Goal: Information Seeking & Learning: Learn about a topic

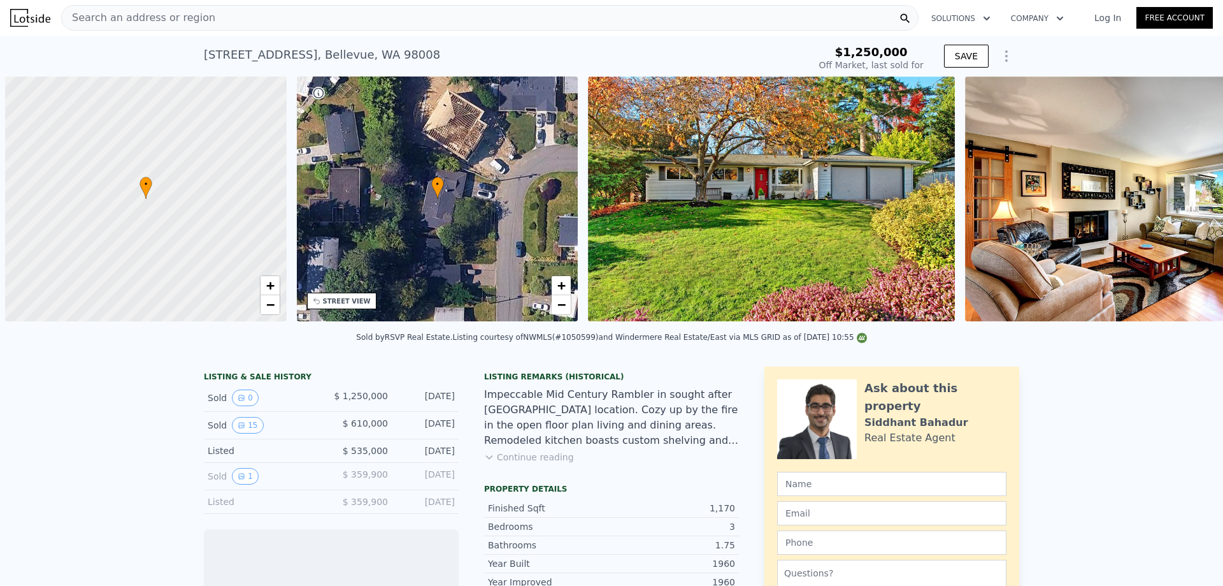
scroll to position [0, 5]
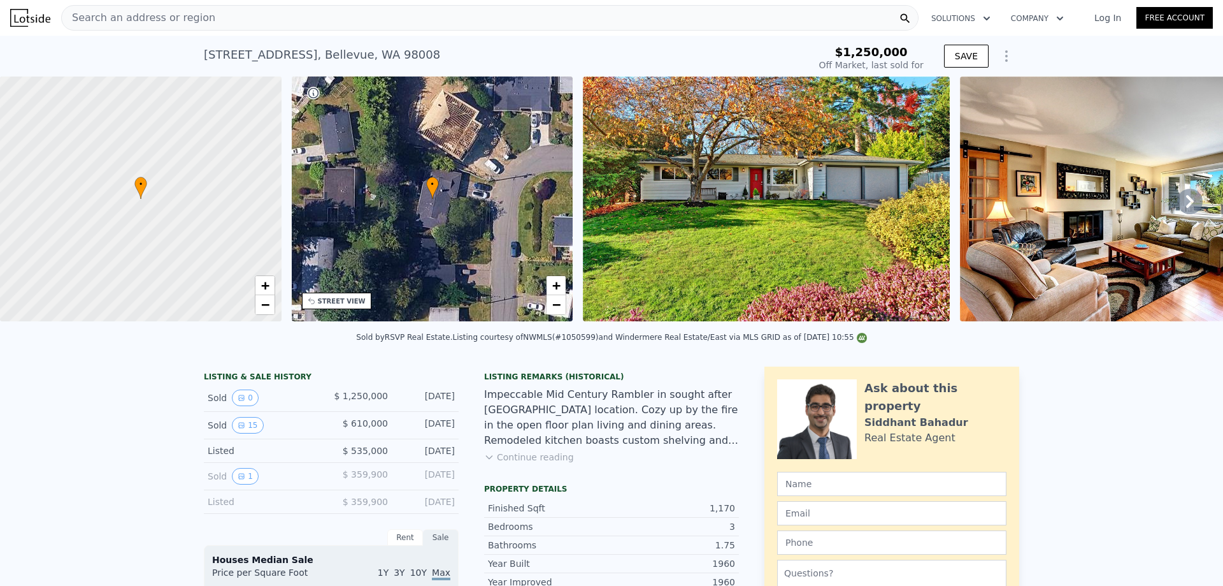
type input "$ 1,695,000"
type input "$ 880,305"
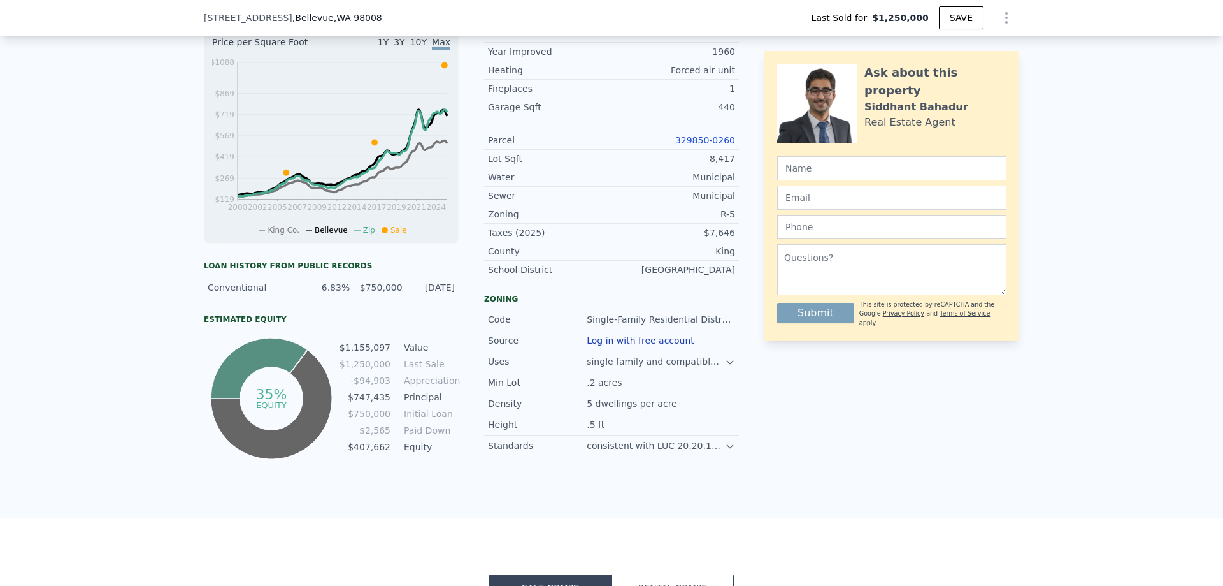
scroll to position [314, 0]
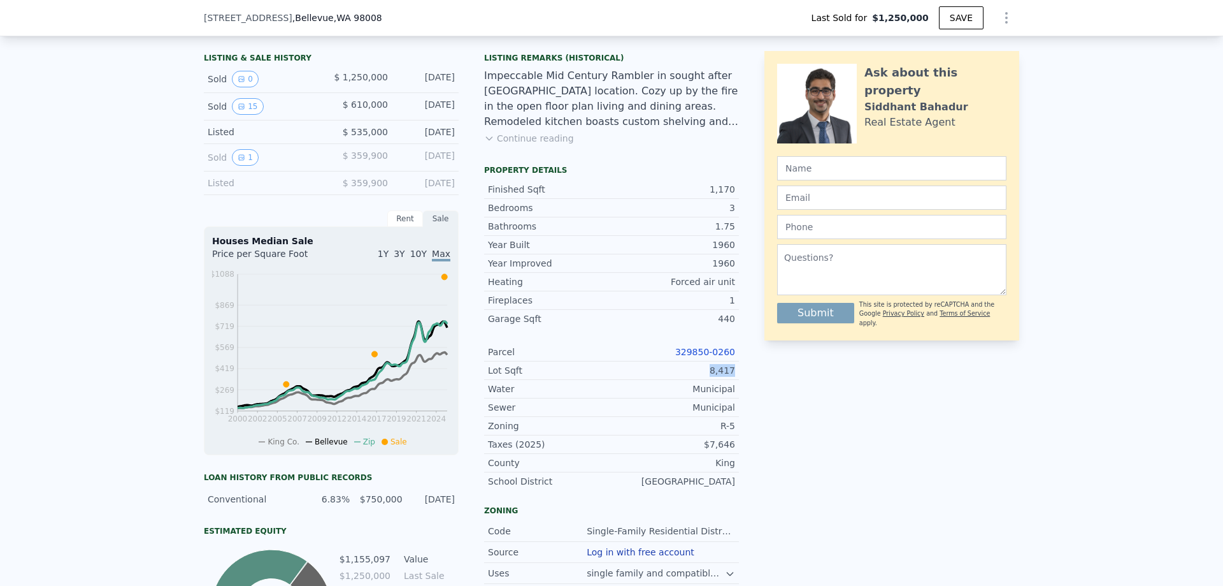
drag, startPoint x: 739, startPoint y: 380, endPoint x: 713, endPoint y: 383, distance: 26.3
click at [713, 383] on div "LISTING & SALE HISTORY Sold 0 $ 1,250,000 [DATE] Sold 15 $ 610,000 [DATE] Liste…" at bounding box center [612, 361] width 816 height 626
copy div "8,417"
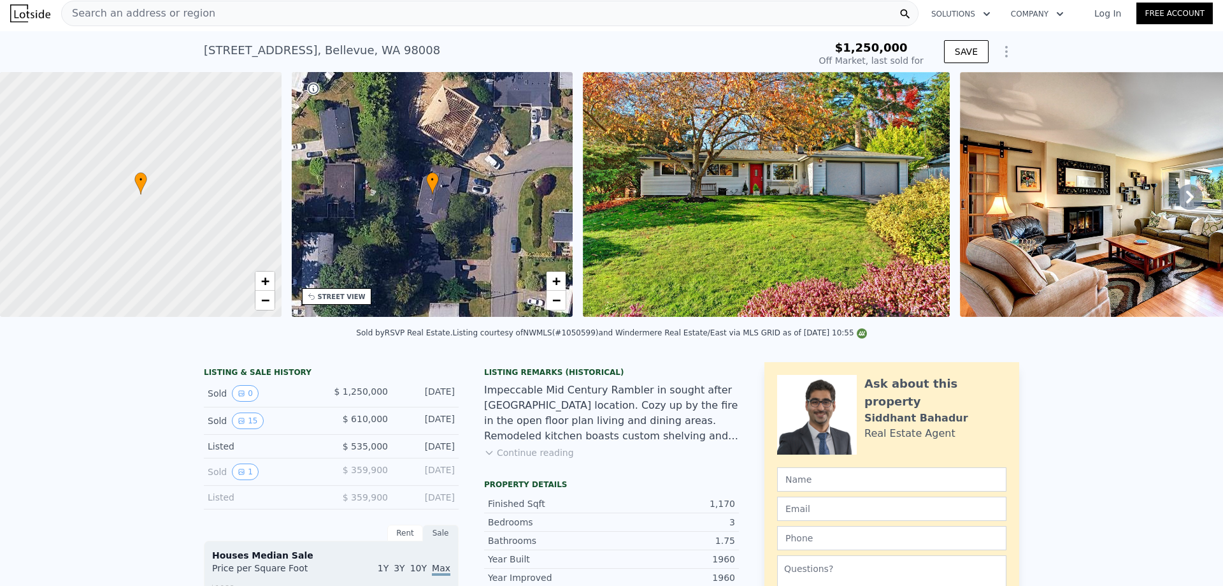
scroll to position [0, 0]
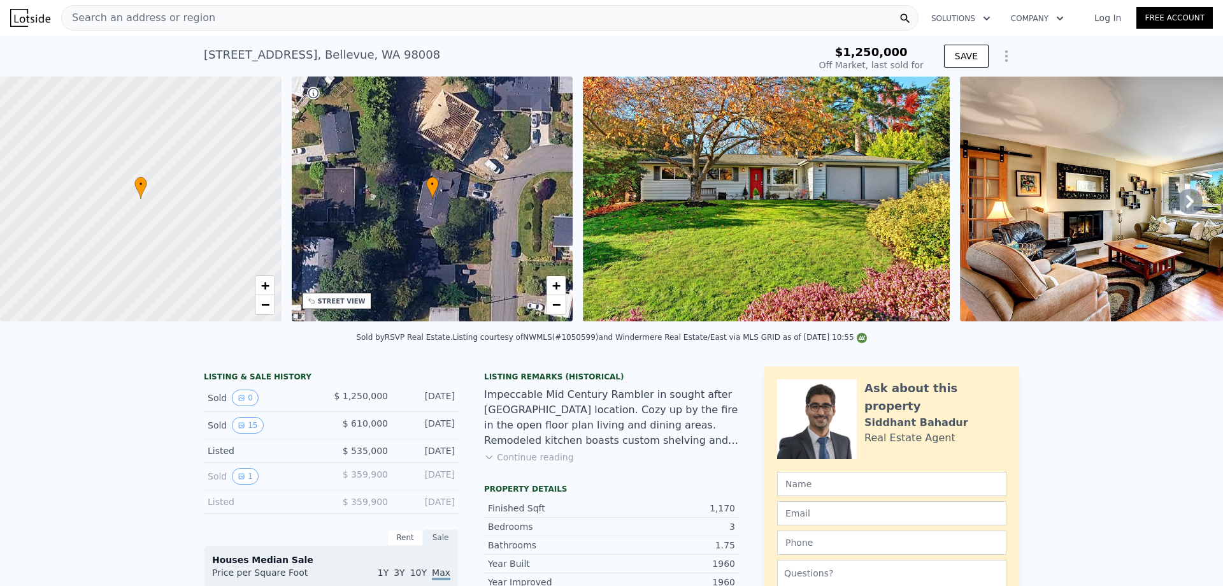
click at [293, 22] on div "Search an address or region" at bounding box center [490, 17] width 858 height 25
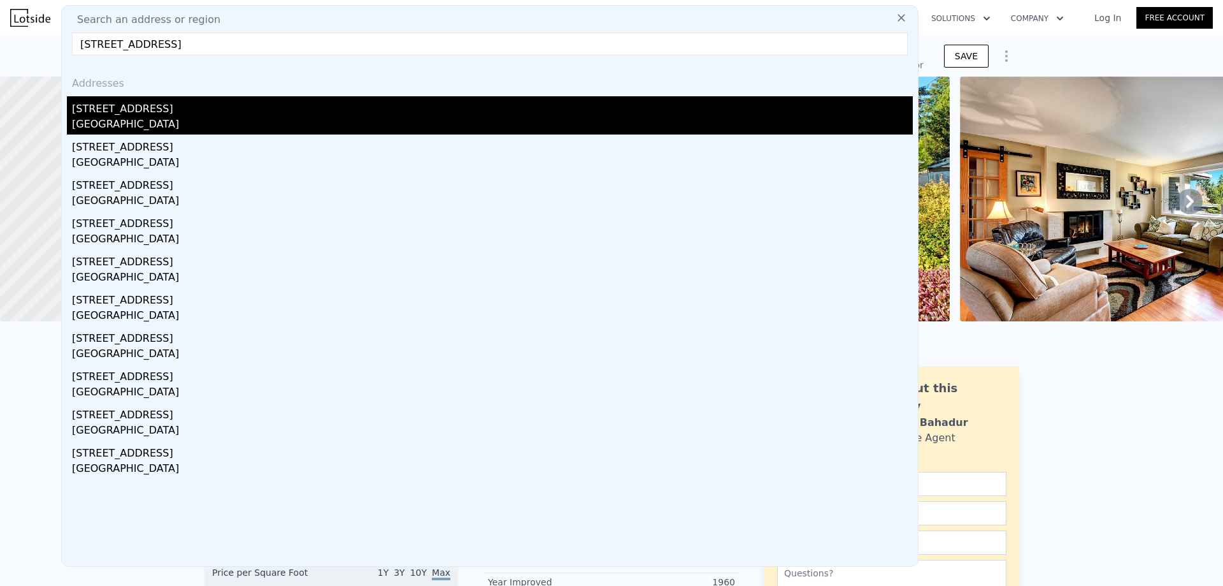
type input "[STREET_ADDRESS]"
click at [274, 115] on div "[STREET_ADDRESS]" at bounding box center [492, 106] width 841 height 20
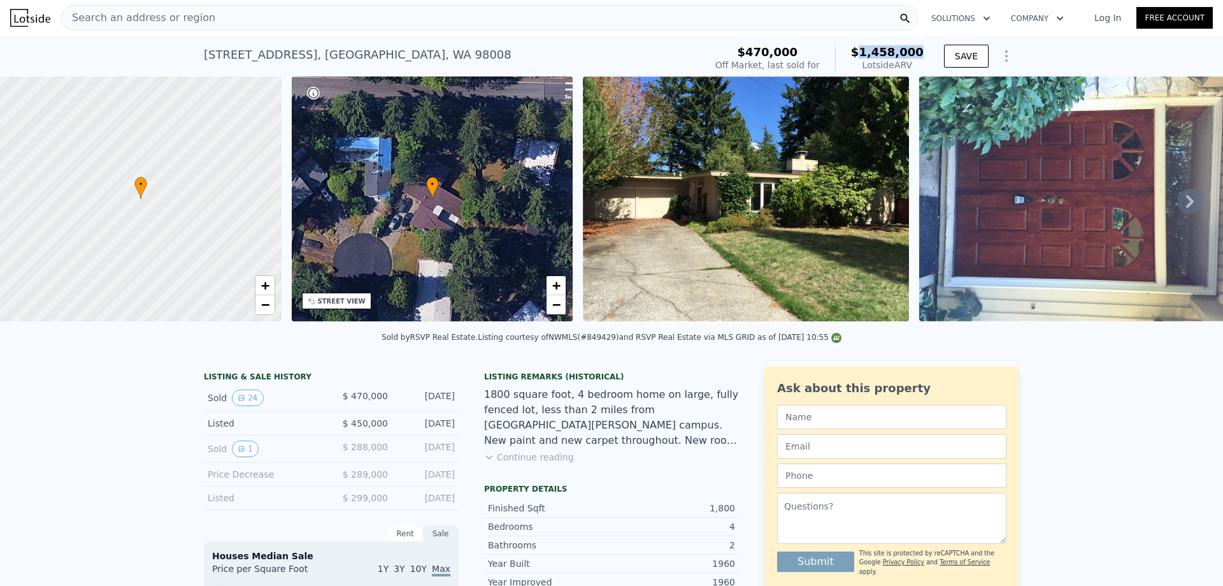
drag, startPoint x: 924, startPoint y: 50, endPoint x: 871, endPoint y: 56, distance: 53.2
click at [871, 56] on div "$470,000 Off Market, last sold for $1,458,000 Lotside ARV" at bounding box center [820, 59] width 219 height 36
copy span "1,458,000"
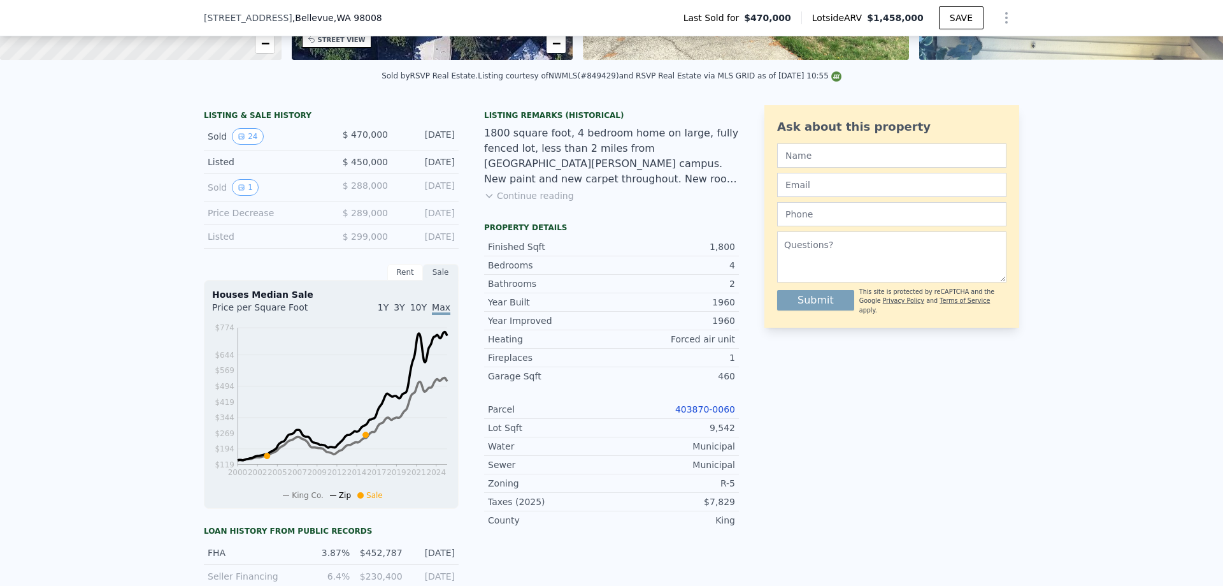
scroll to position [250, 0]
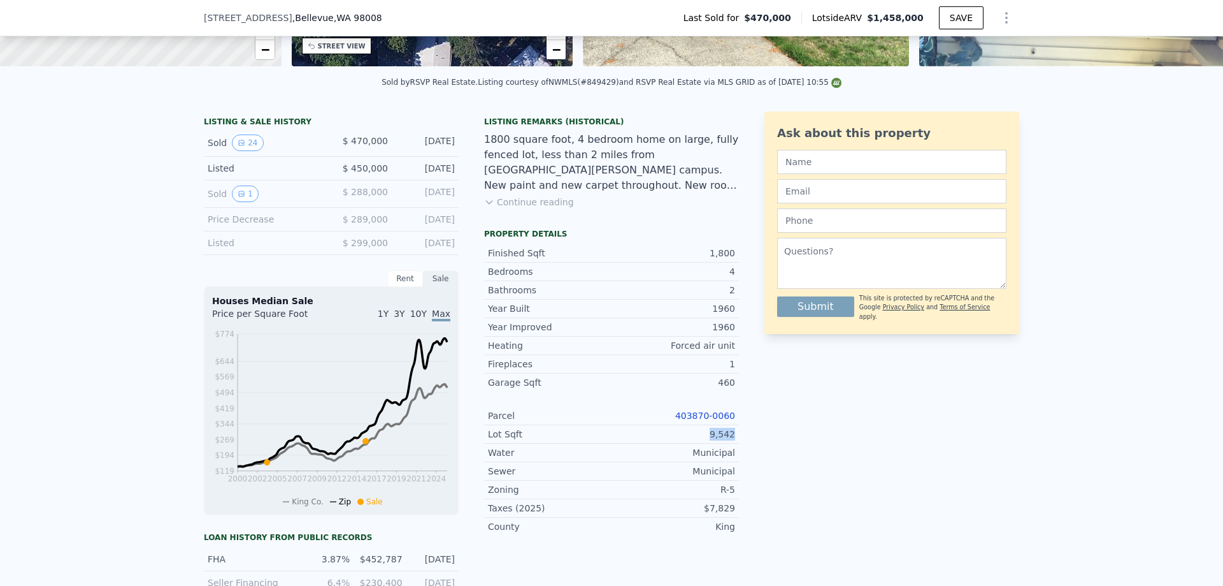
drag, startPoint x: 723, startPoint y: 445, endPoint x: 704, endPoint y: 445, distance: 19.1
click at [704, 445] on div "LISTING & SALE HISTORY Sold 24 $ 470,000 [DATE] Listed $ 450,000 [DATE] Sold 1 …" at bounding box center [612, 435] width 816 height 646
copy div "9,542"
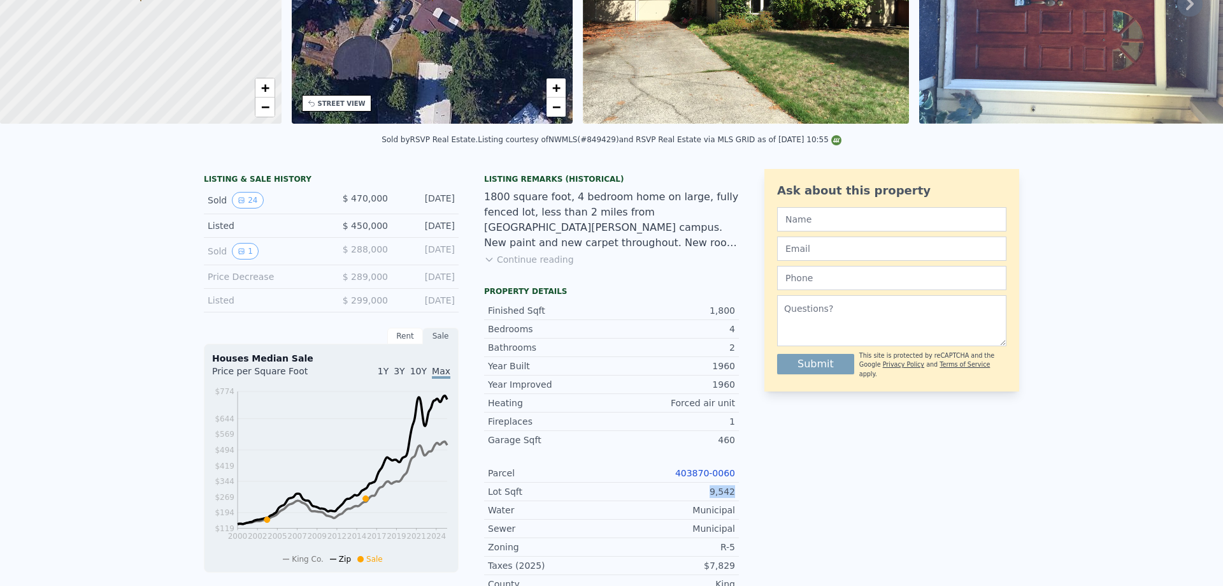
scroll to position [4, 0]
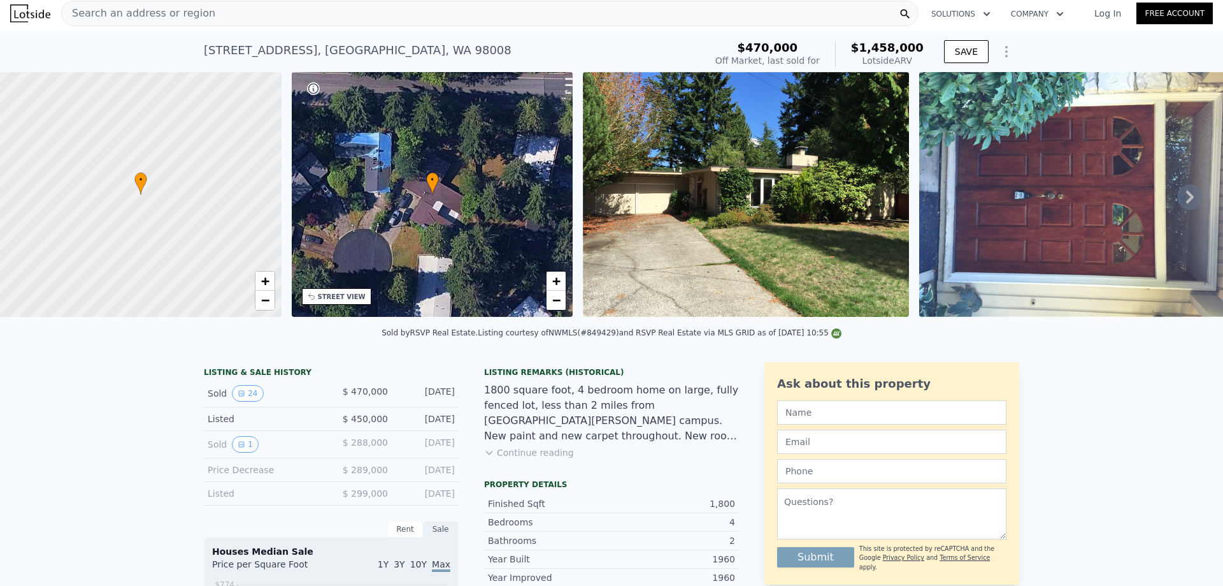
click at [375, 6] on div "Search an address or region" at bounding box center [490, 13] width 858 height 25
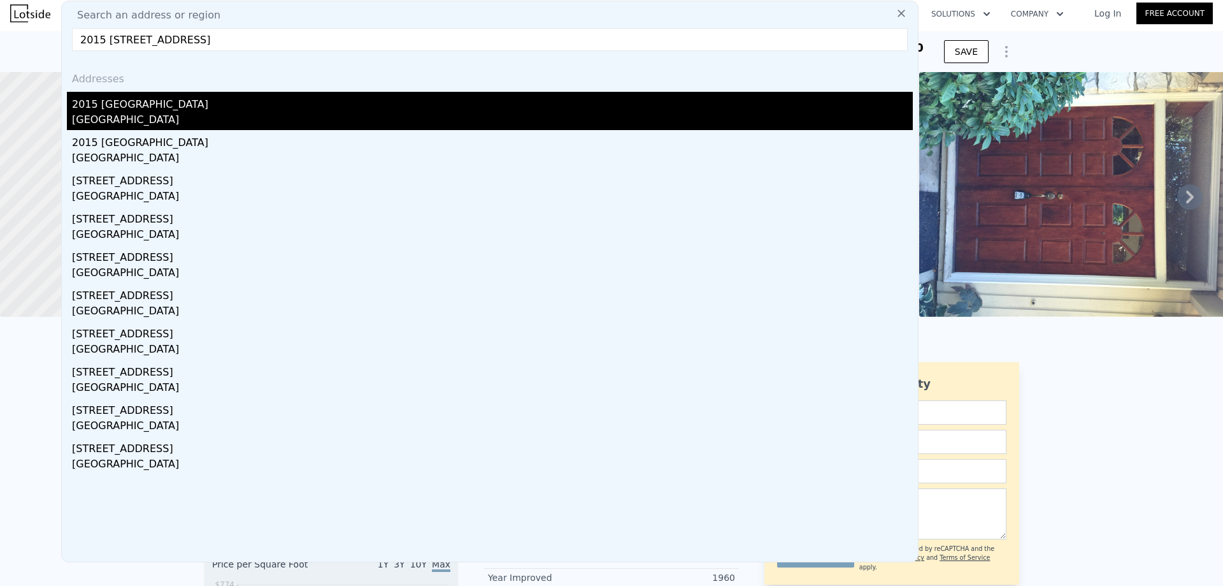
type input "2015 [STREET_ADDRESS]"
click at [200, 97] on div "2015 [GEOGRAPHIC_DATA]" at bounding box center [492, 102] width 841 height 20
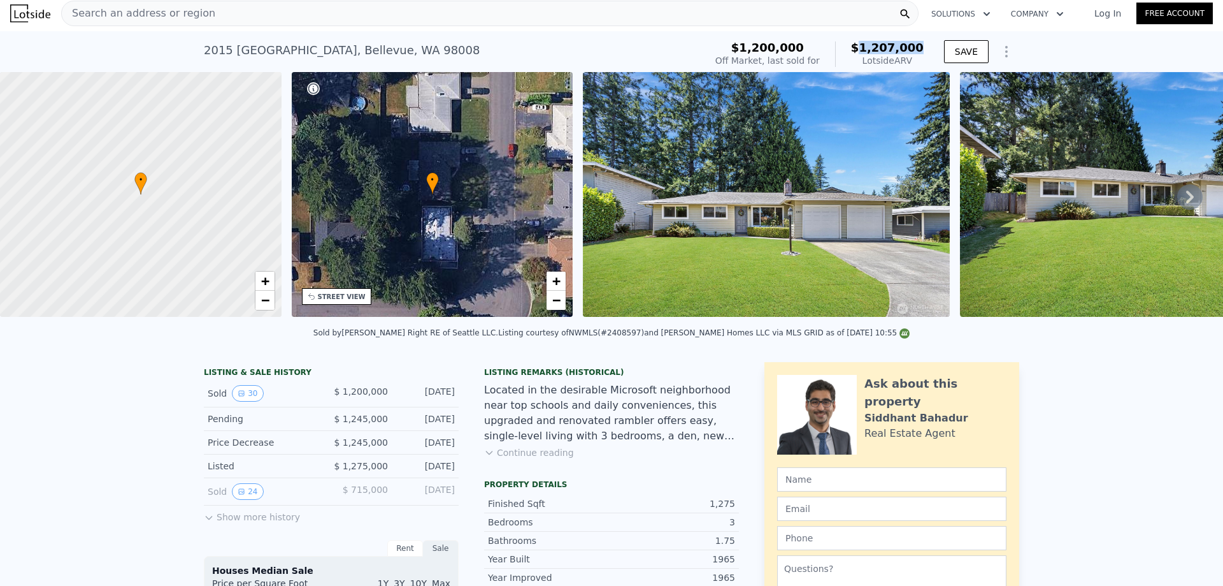
drag, startPoint x: 925, startPoint y: 54, endPoint x: 870, endPoint y: 49, distance: 54.3
click at [870, 49] on div "$1,200,000 Off Market, last sold for $1,207,000 Lotside ARV" at bounding box center [820, 54] width 219 height 36
copy span "1,207,000"
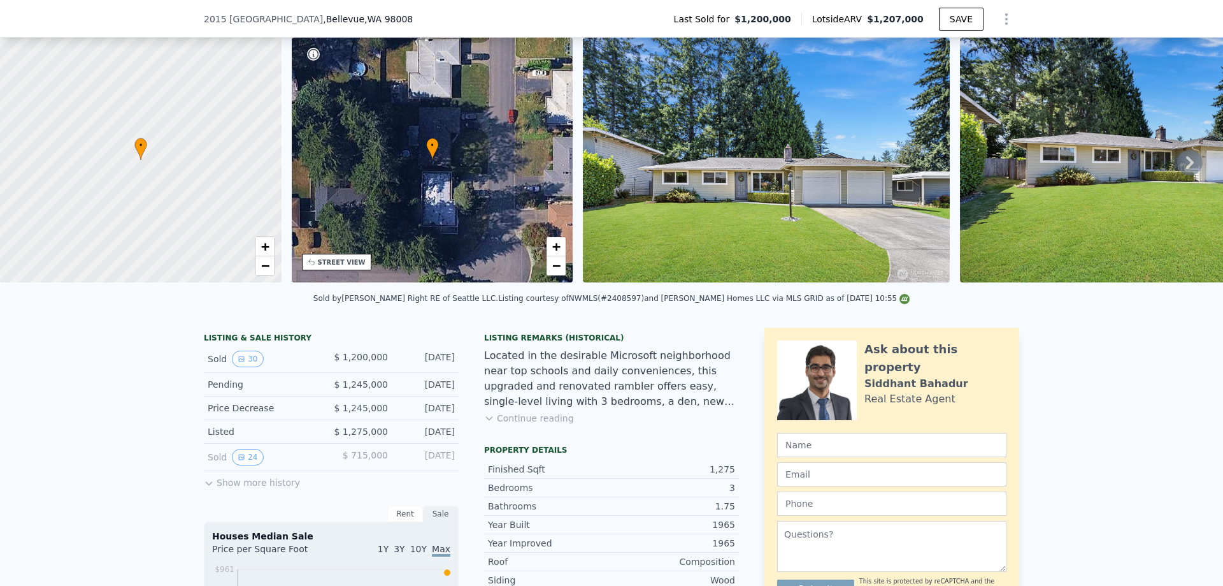
scroll to position [191, 0]
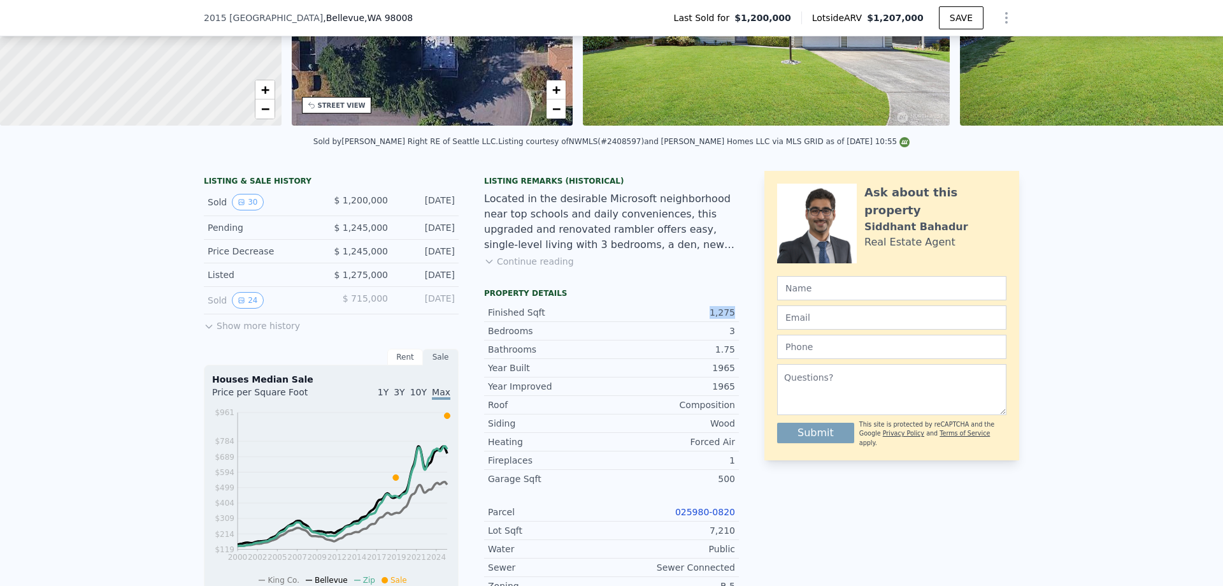
drag, startPoint x: 734, startPoint y: 320, endPoint x: 711, endPoint y: 321, distance: 23.0
click at [711, 321] on div "LISTING & SALE HISTORY Sold 30 $ 1,200,000 [DATE] Pending $ 1,245,000 [DATE] Pr…" at bounding box center [612, 499] width 816 height 656
copy div "1,275"
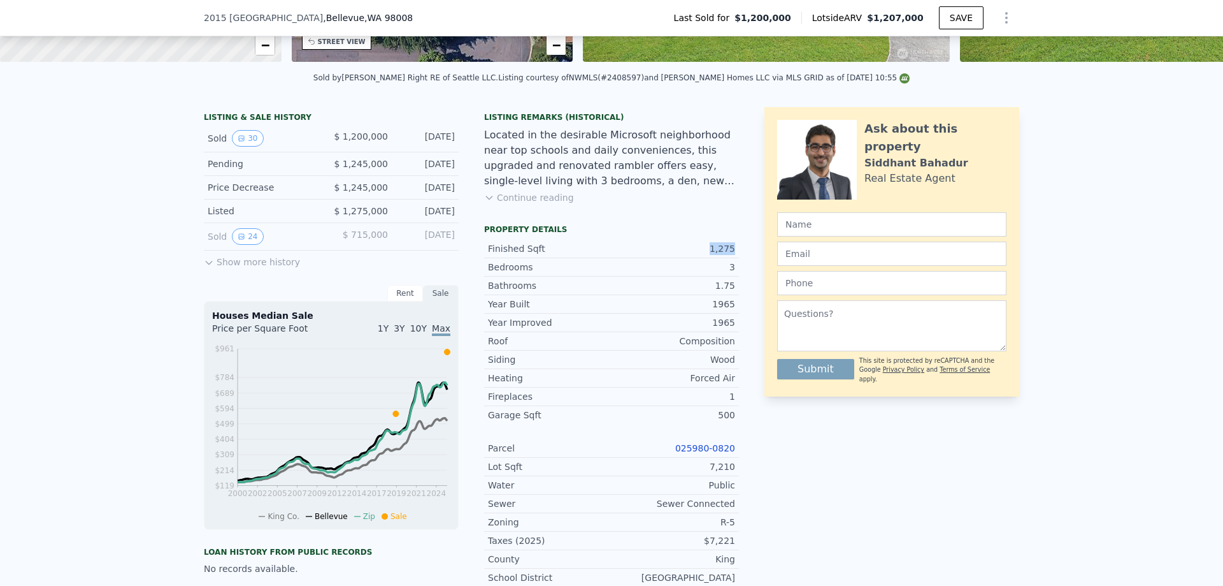
scroll to position [319, 0]
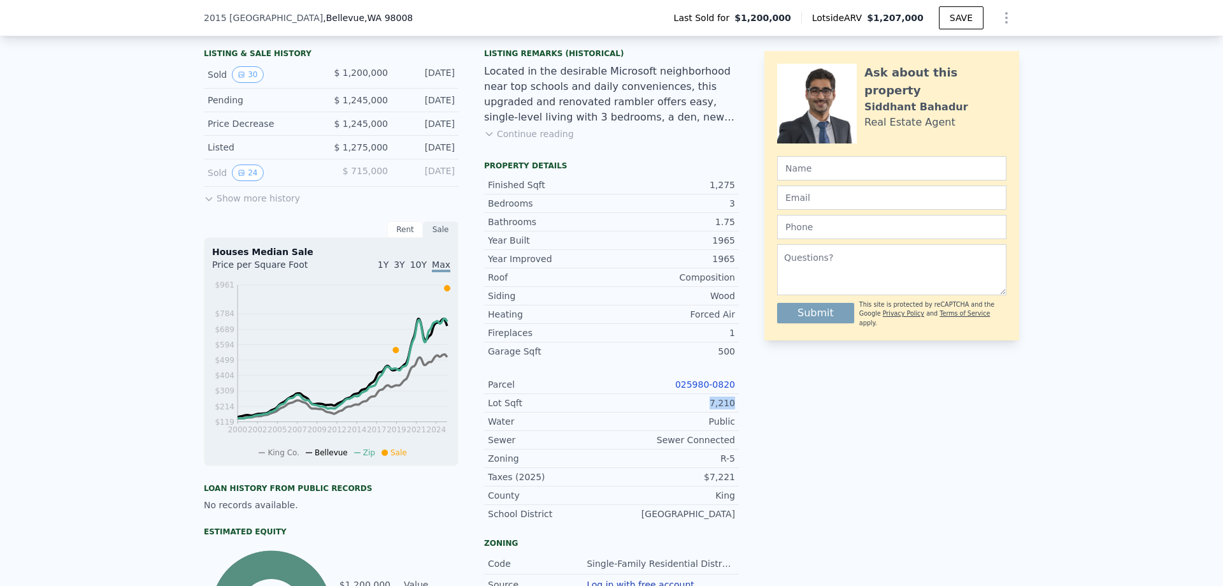
drag, startPoint x: 740, startPoint y: 417, endPoint x: 708, endPoint y: 417, distance: 32.5
click at [708, 417] on div "LISTING & SALE HISTORY Sold 30 $ 1,200,000 [DATE] Pending $ 1,245,000 [DATE] Pr…" at bounding box center [612, 371] width 816 height 656
copy div "7,210"
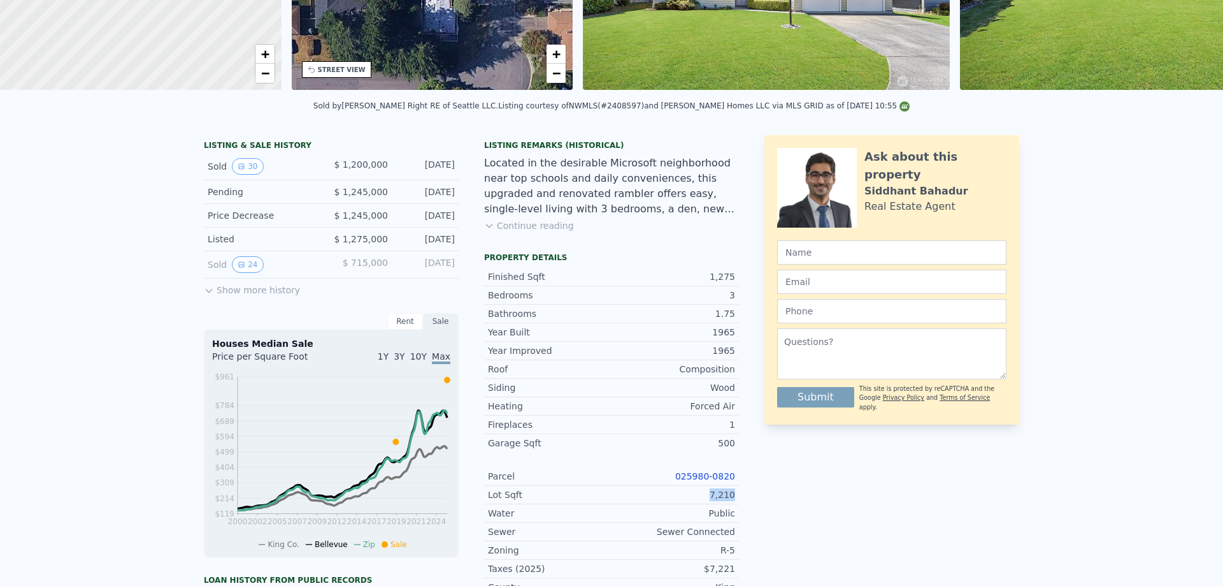
scroll to position [4, 0]
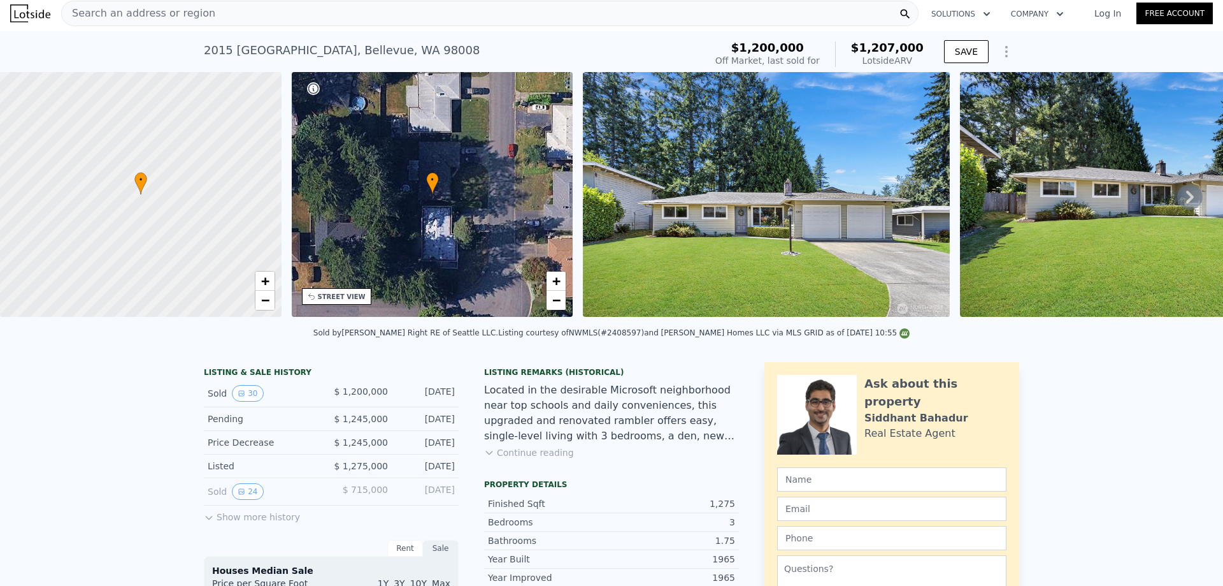
click at [295, 12] on div "Search an address or region" at bounding box center [490, 13] width 858 height 25
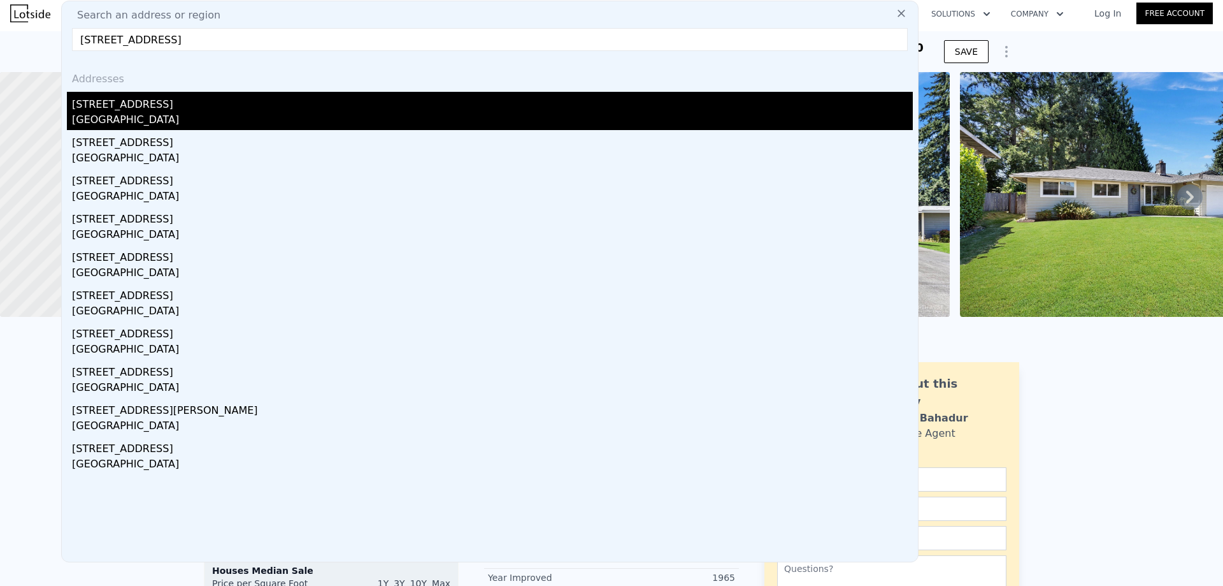
type input "[STREET_ADDRESS]"
click at [224, 103] on div "[STREET_ADDRESS]" at bounding box center [492, 102] width 841 height 20
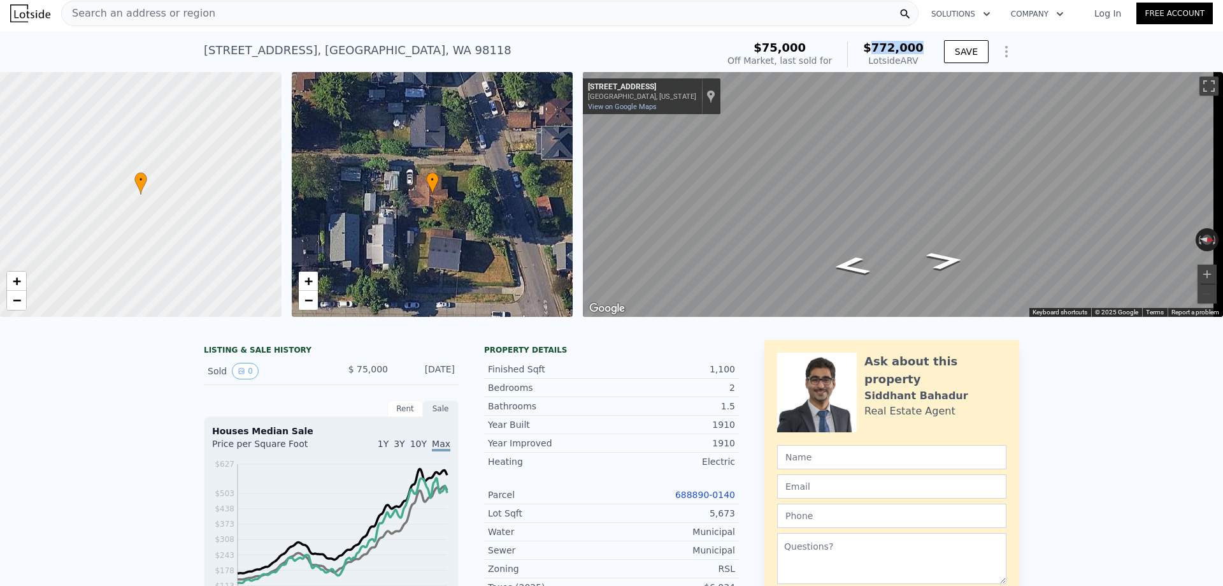
drag, startPoint x: 923, startPoint y: 45, endPoint x: 880, endPoint y: 48, distance: 43.4
click at [880, 48] on div "$75,000 Off Market, last sold for $772,000 Lotside ARV" at bounding box center [826, 54] width 206 height 36
copy span "772,000"
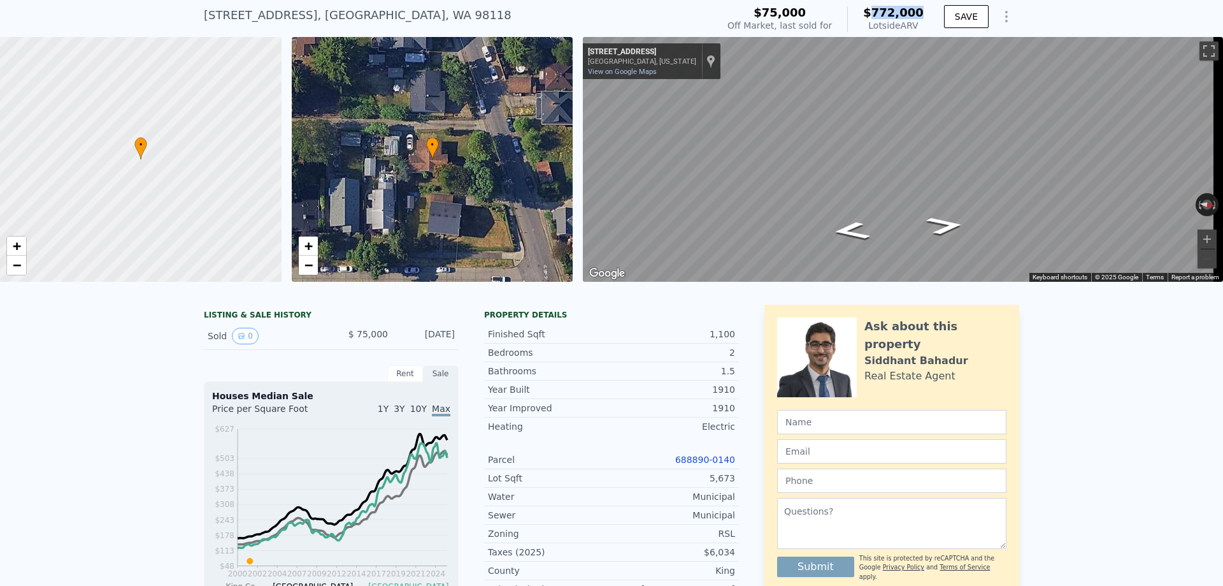
scroll to position [127, 0]
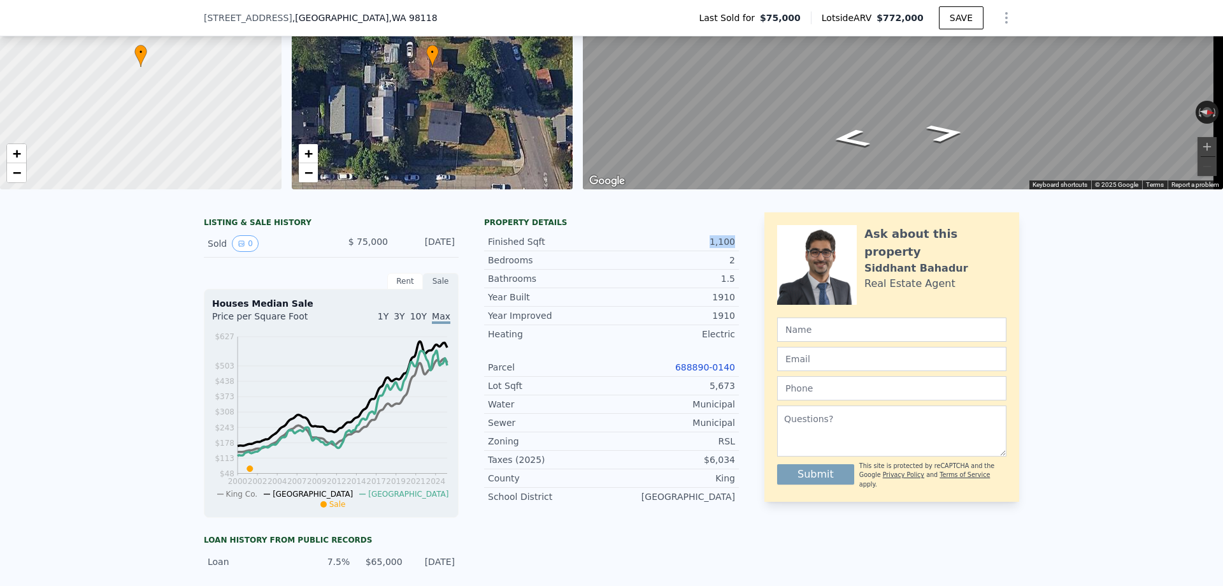
drag, startPoint x: 737, startPoint y: 251, endPoint x: 701, endPoint y: 252, distance: 36.3
click at [701, 252] on div "LISTING & SALE HISTORY Sold 0 $ 75,000 [DATE] Rent Sale Rent over time Price pe…" at bounding box center [612, 474] width 816 height 524
copy div "1,100"
drag, startPoint x: 737, startPoint y: 391, endPoint x: 705, endPoint y: 398, distance: 31.9
click at [705, 398] on div "LISTING & SALE HISTORY Sold 0 $ 75,000 [DATE] Rent Sale Rent over time Price pe…" at bounding box center [612, 474] width 816 height 524
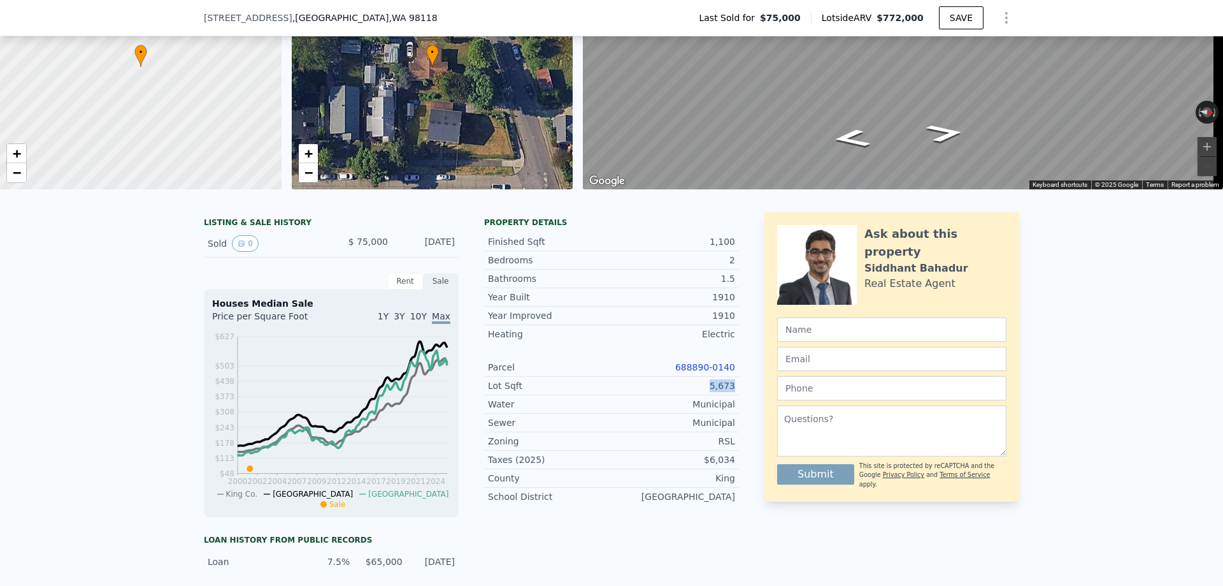
copy div "5,673"
click at [368, 20] on div "[STREET_ADDRESS] Last Sold for $75,000 Lotside ARV $772,000 SAVE" at bounding box center [612, 18] width 816 height 36
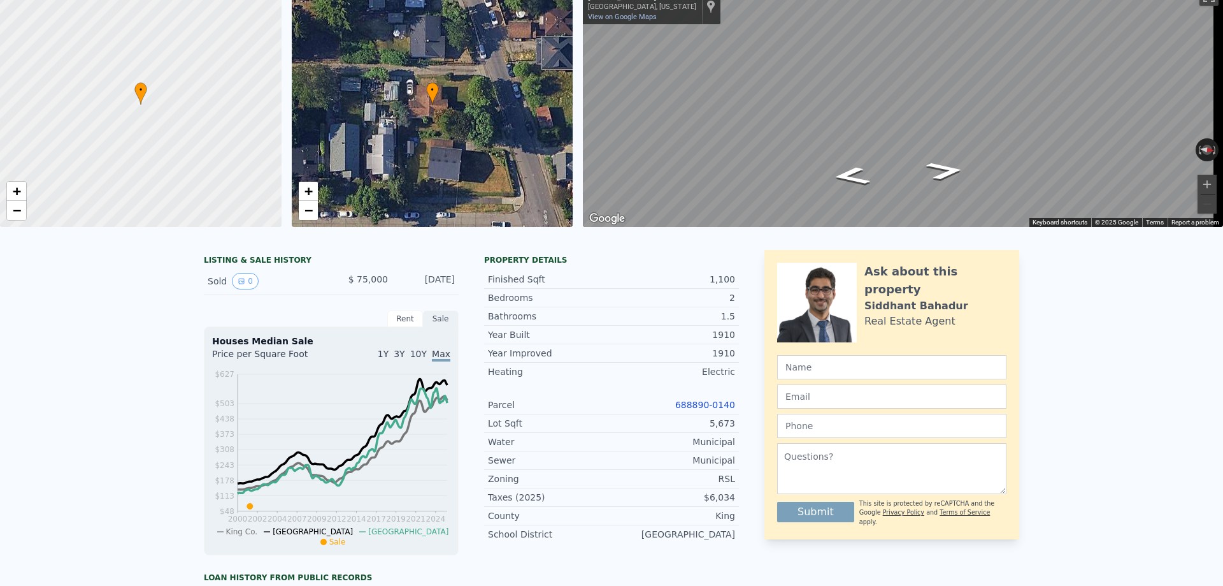
scroll to position [4, 0]
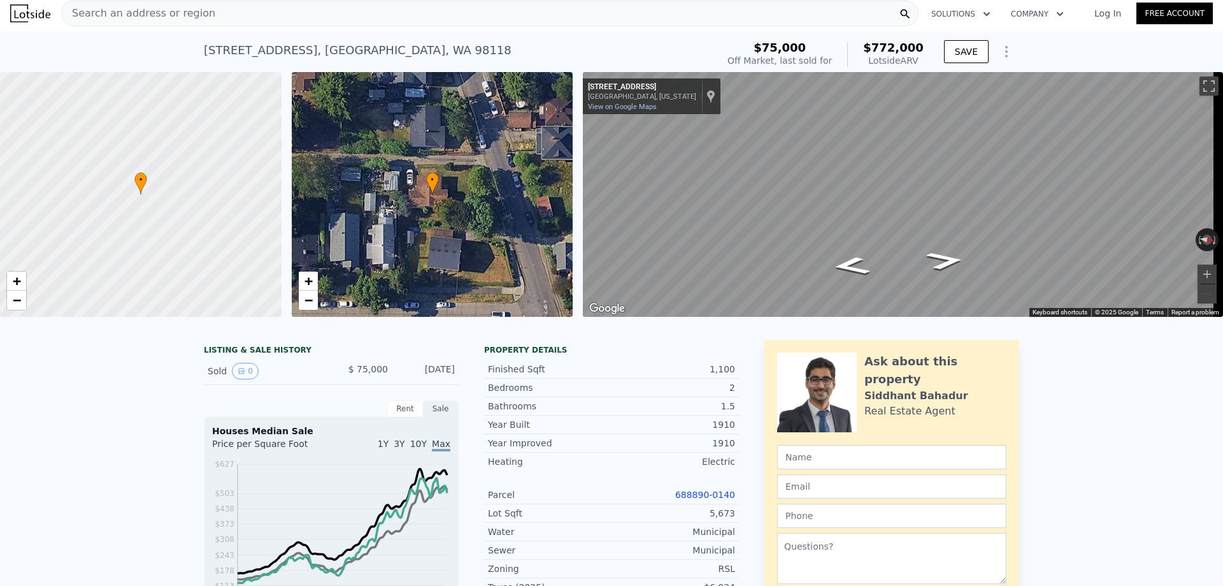
click at [389, 18] on div "Search an address or region" at bounding box center [490, 13] width 858 height 25
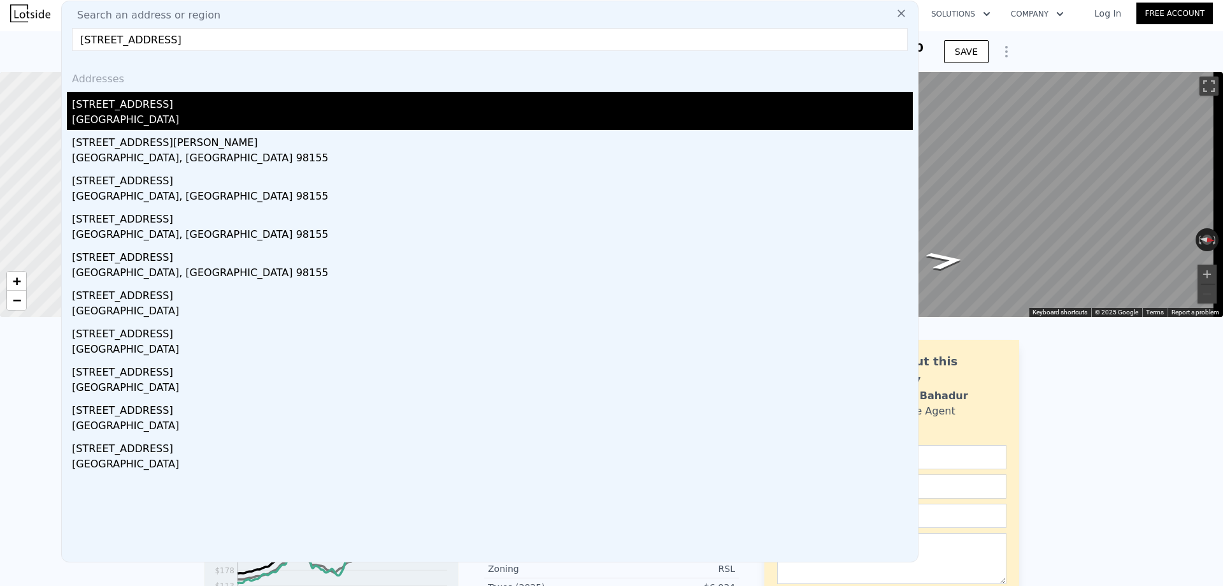
type input "[STREET_ADDRESS]"
click at [232, 103] on div "[STREET_ADDRESS]" at bounding box center [492, 102] width 841 height 20
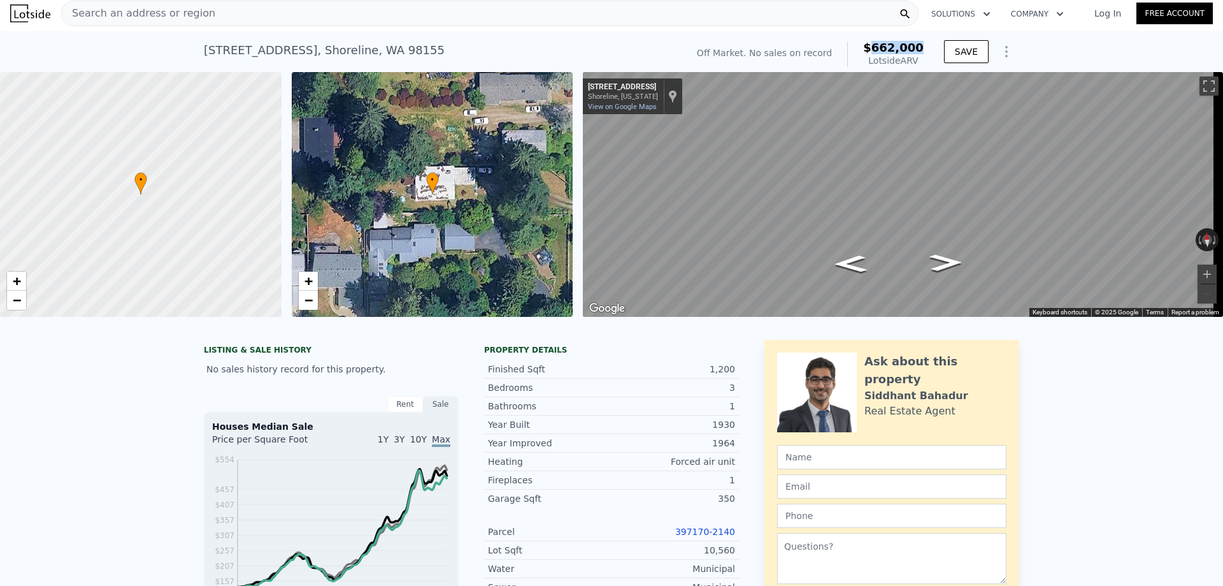
drag, startPoint x: 930, startPoint y: 48, endPoint x: 882, endPoint y: 49, distance: 47.8
click at [882, 49] on div "Off Market. No sales on record $662,000 Lotside ARV SAVE" at bounding box center [856, 54] width 328 height 36
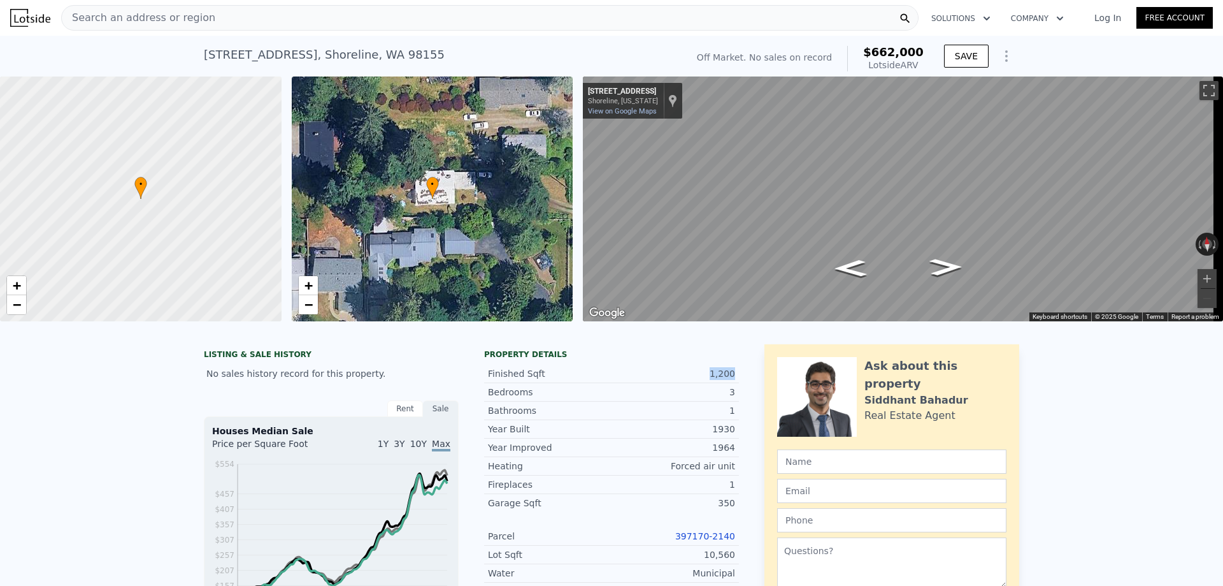
drag, startPoint x: 732, startPoint y: 383, endPoint x: 710, endPoint y: 381, distance: 22.4
click at [710, 381] on div "Finished Sqft 1,200" at bounding box center [611, 373] width 255 height 18
drag, startPoint x: 737, startPoint y: 561, endPoint x: 709, endPoint y: 566, distance: 28.5
click at [242, 28] on div "Search an address or region" at bounding box center [490, 17] width 858 height 25
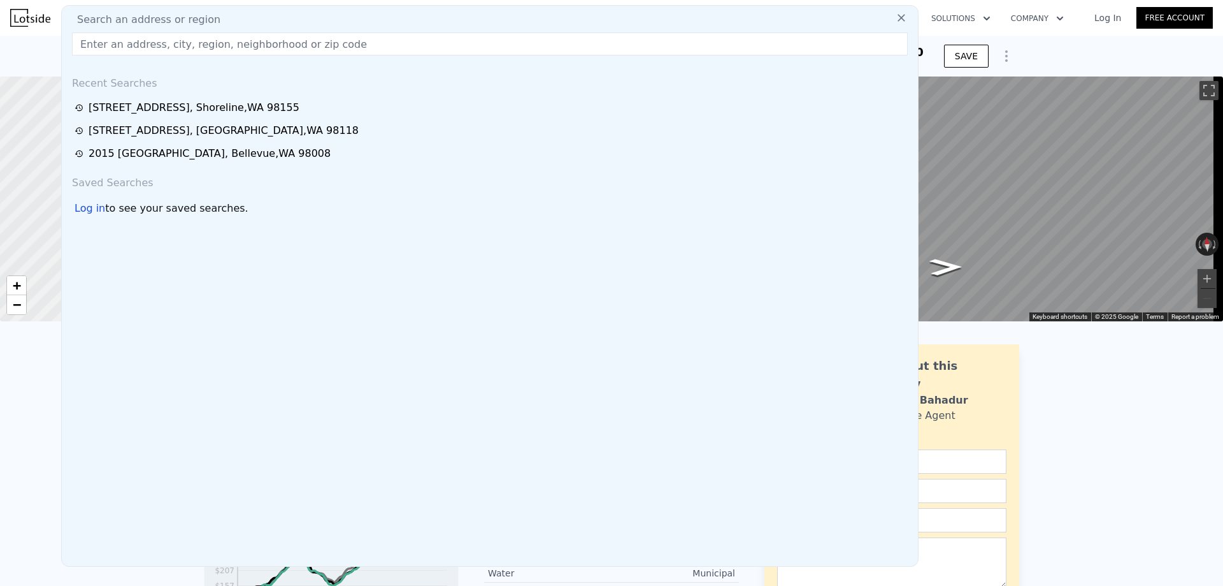
click at [242, 21] on div "Search an address or region" at bounding box center [490, 19] width 846 height 15
click at [236, 47] on input "text" at bounding box center [490, 43] width 836 height 23
paste input "[STREET_ADDRESS]"
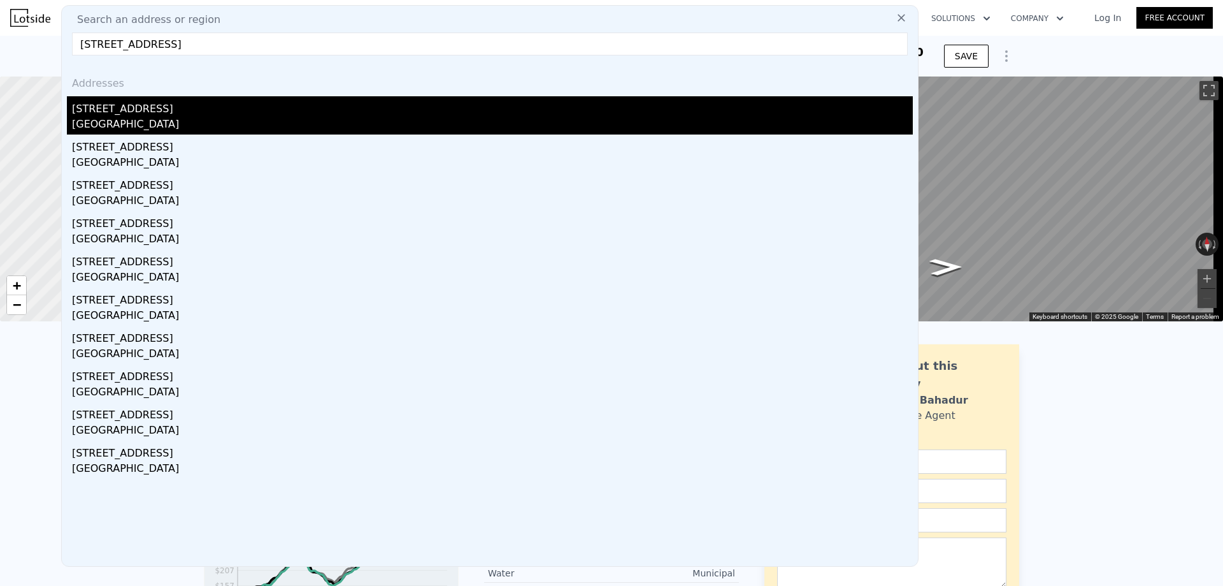
type input "[STREET_ADDRESS]"
click at [163, 116] on div "[STREET_ADDRESS]" at bounding box center [492, 106] width 841 height 20
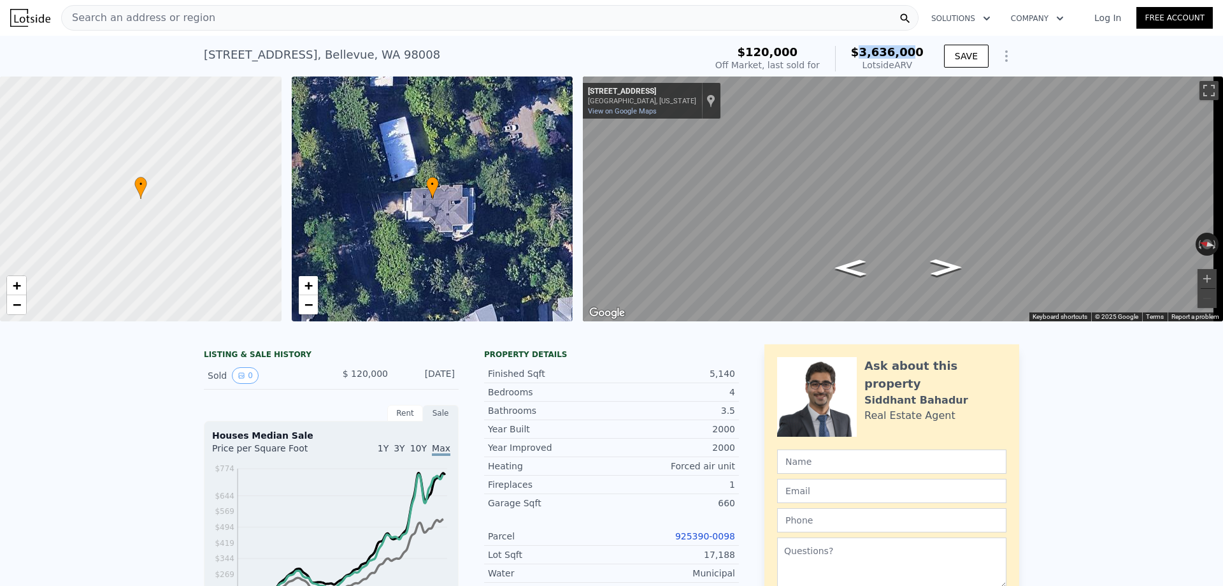
click at [863, 54] on span "$3,636,000" at bounding box center [887, 51] width 73 height 13
drag, startPoint x: 926, startPoint y: 53, endPoint x: 873, endPoint y: 55, distance: 52.9
click at [873, 55] on div "$120,000 Off Market, last sold for $3,636,000 Lotside ARV" at bounding box center [820, 59] width 219 height 36
drag, startPoint x: 735, startPoint y: 384, endPoint x: 711, endPoint y: 386, distance: 23.7
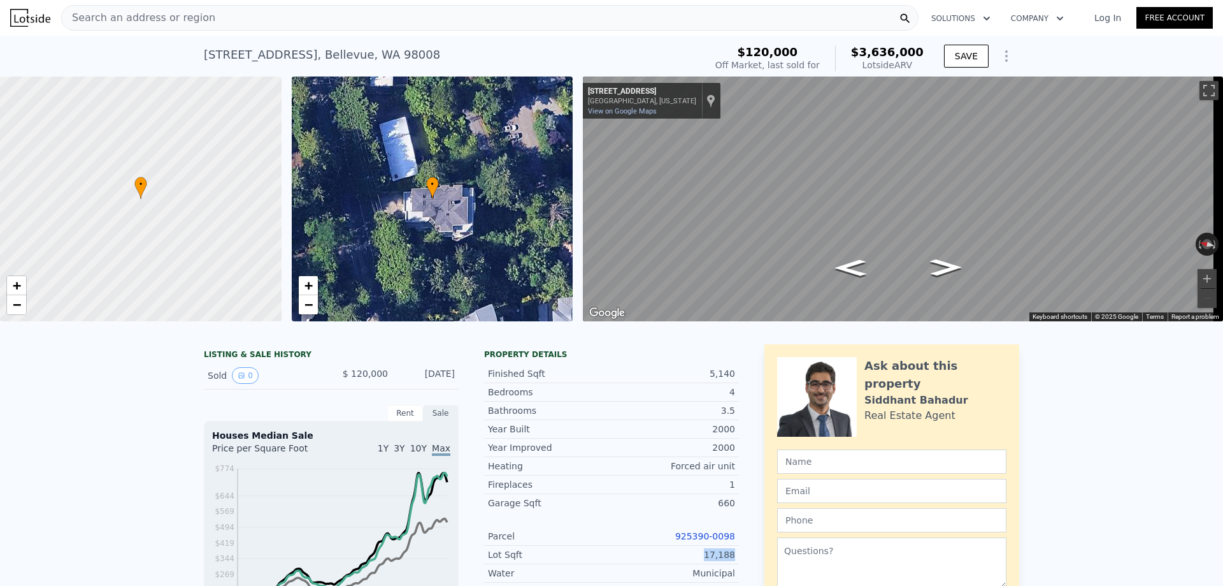
drag, startPoint x: 735, startPoint y: 565, endPoint x: 708, endPoint y: 568, distance: 26.9
click at [286, 25] on div "Search an address or region" at bounding box center [490, 17] width 858 height 25
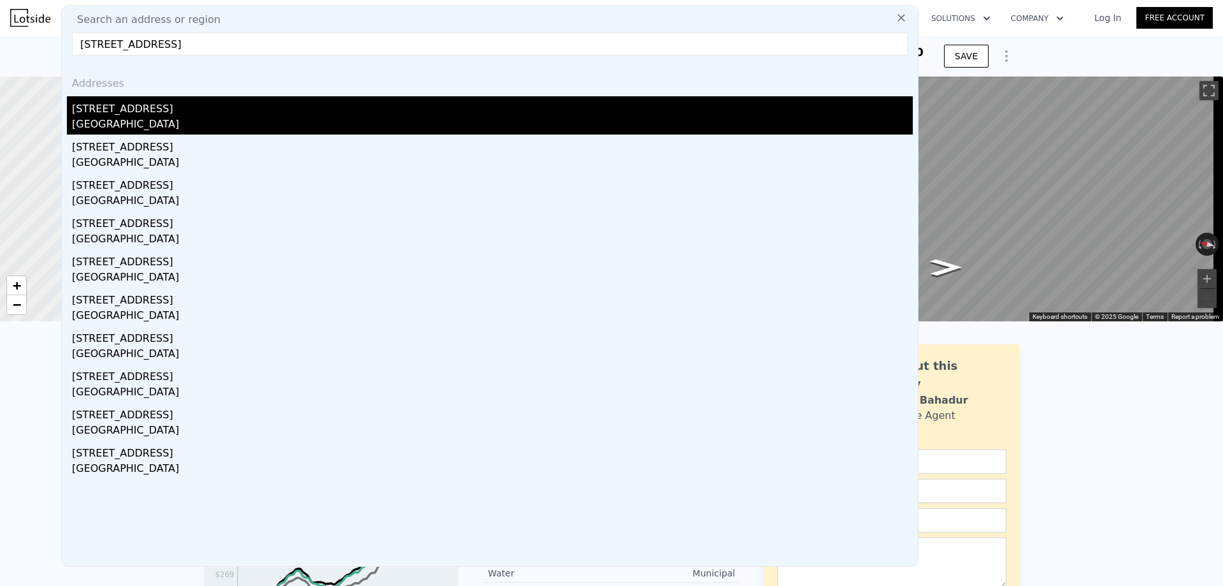
type input "[STREET_ADDRESS]"
click at [204, 110] on div "[STREET_ADDRESS]" at bounding box center [492, 106] width 841 height 20
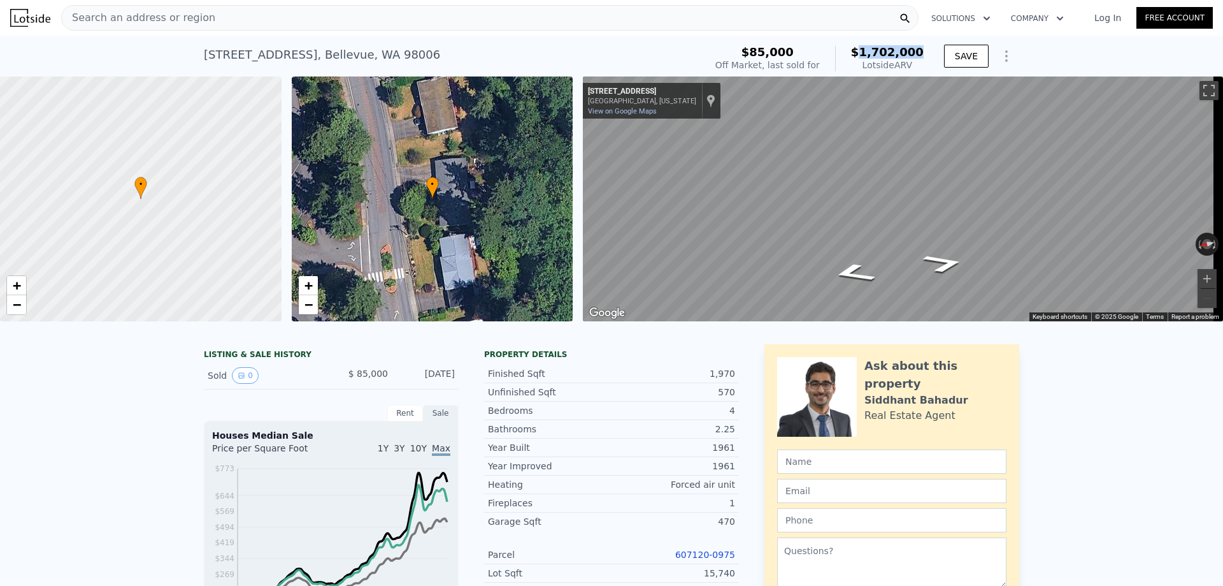
drag, startPoint x: 927, startPoint y: 47, endPoint x: 871, endPoint y: 52, distance: 56.4
click at [871, 52] on div "$85,000 Off Market, last sold for $1,702,000 Lotside ARV" at bounding box center [820, 59] width 219 height 36
drag, startPoint x: 732, startPoint y: 387, endPoint x: 711, endPoint y: 384, distance: 21.3
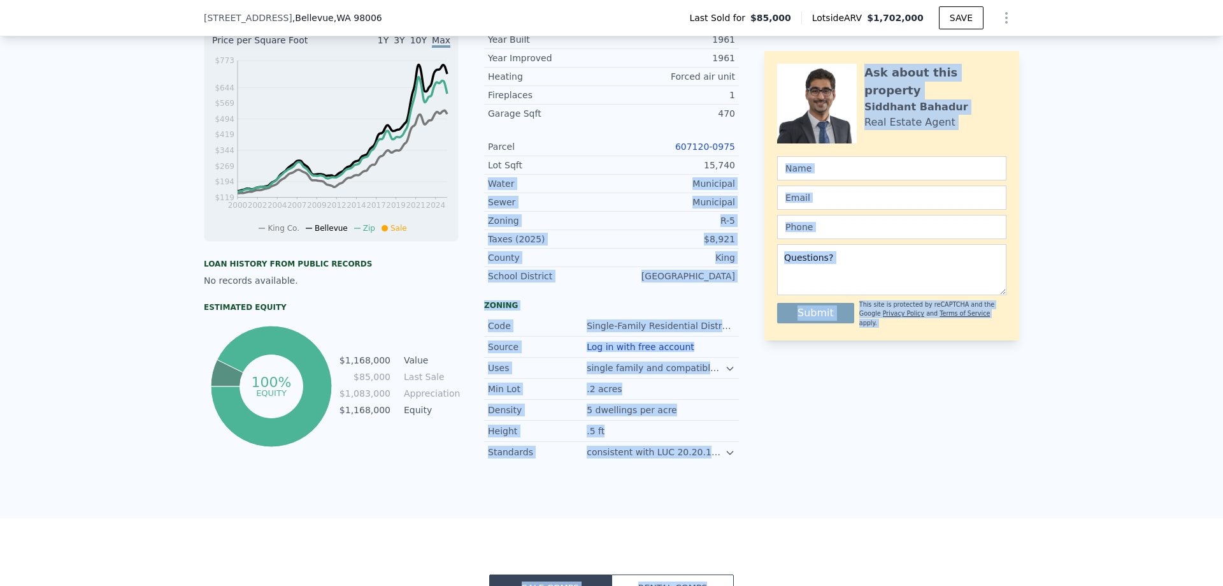
drag, startPoint x: 733, startPoint y: 582, endPoint x: 782, endPoint y: 434, distance: 155.6
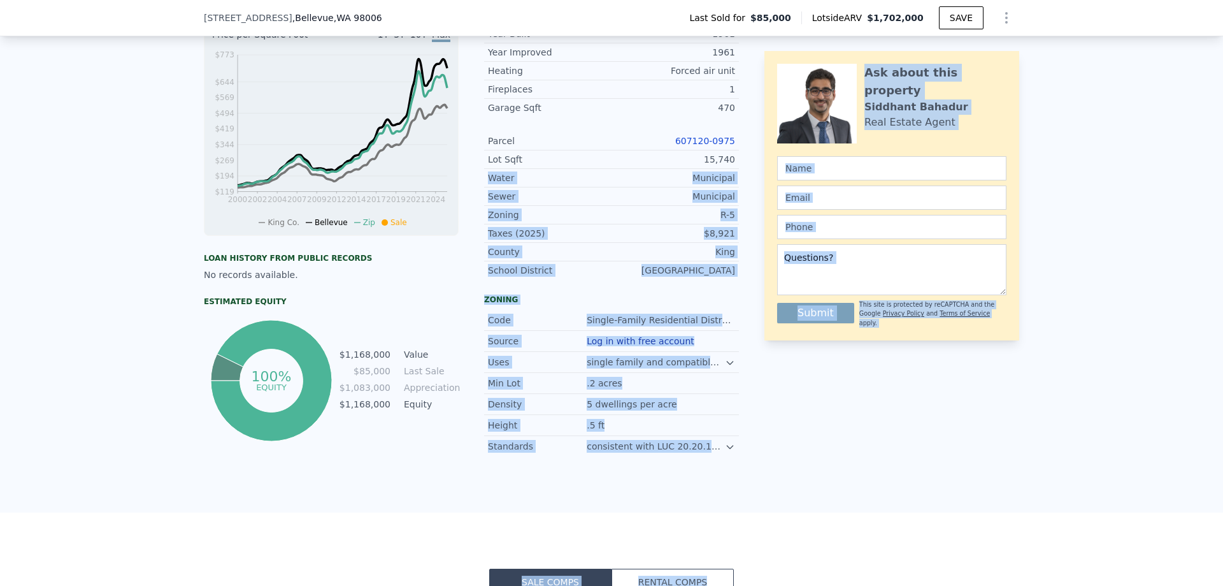
click at [781, 435] on div "Ask about this property [PERSON_NAME] Real Estate Agent Submit This site is pro…" at bounding box center [892, 194] width 255 height 526
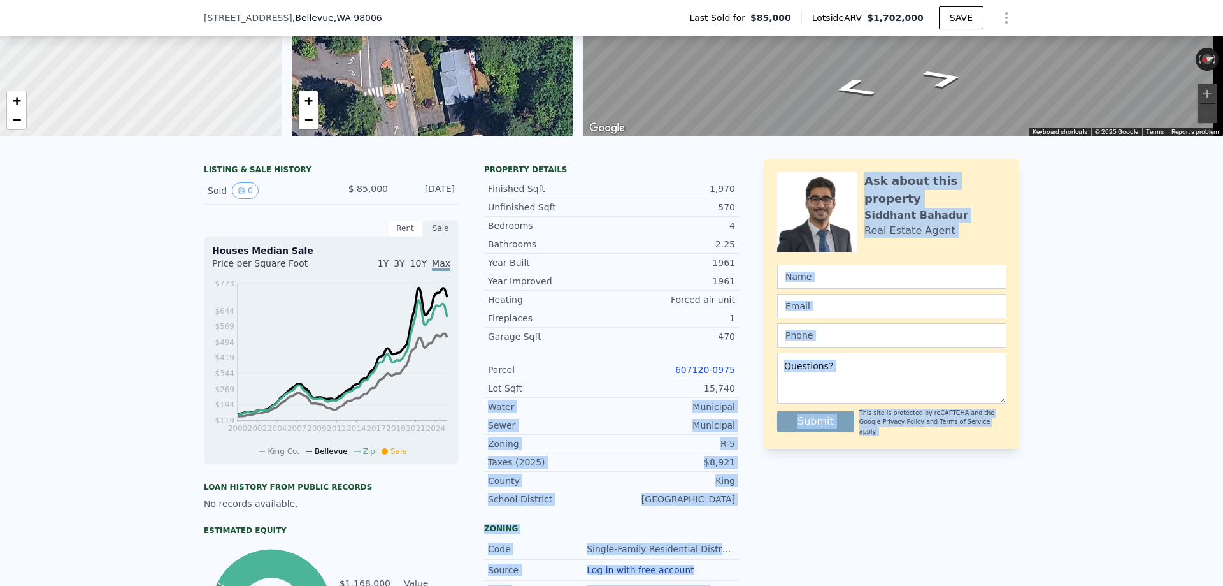
scroll to position [154, 0]
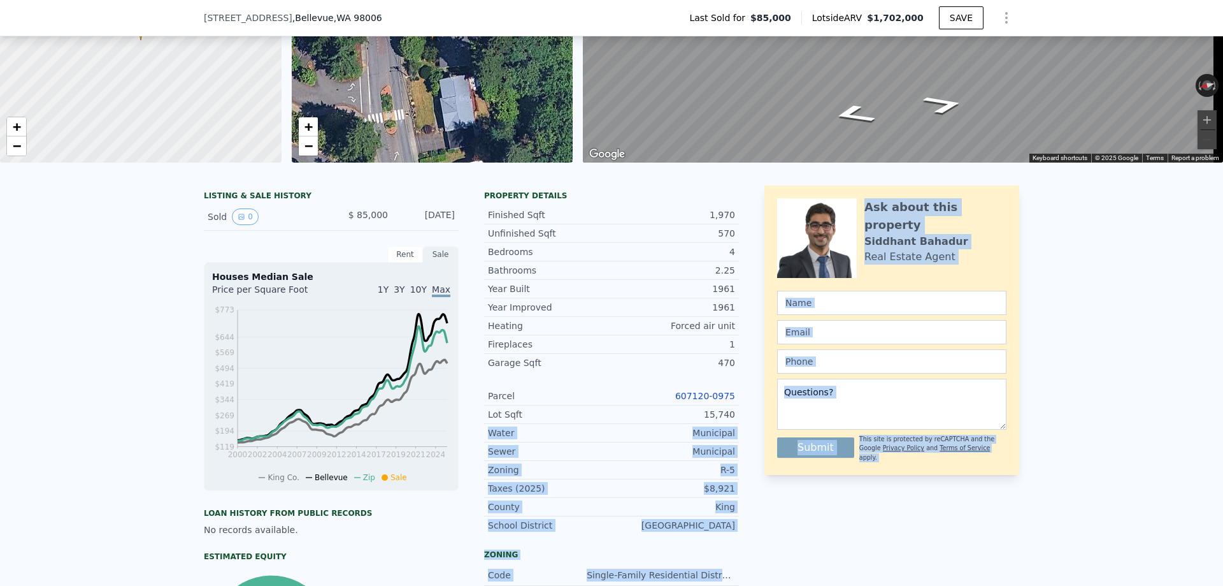
click at [742, 421] on div "LISTING & SALE HISTORY Sold 0 $ 85,000 [DATE] Rent Sale Rent over time Price pe…" at bounding box center [612, 448] width 816 height 526
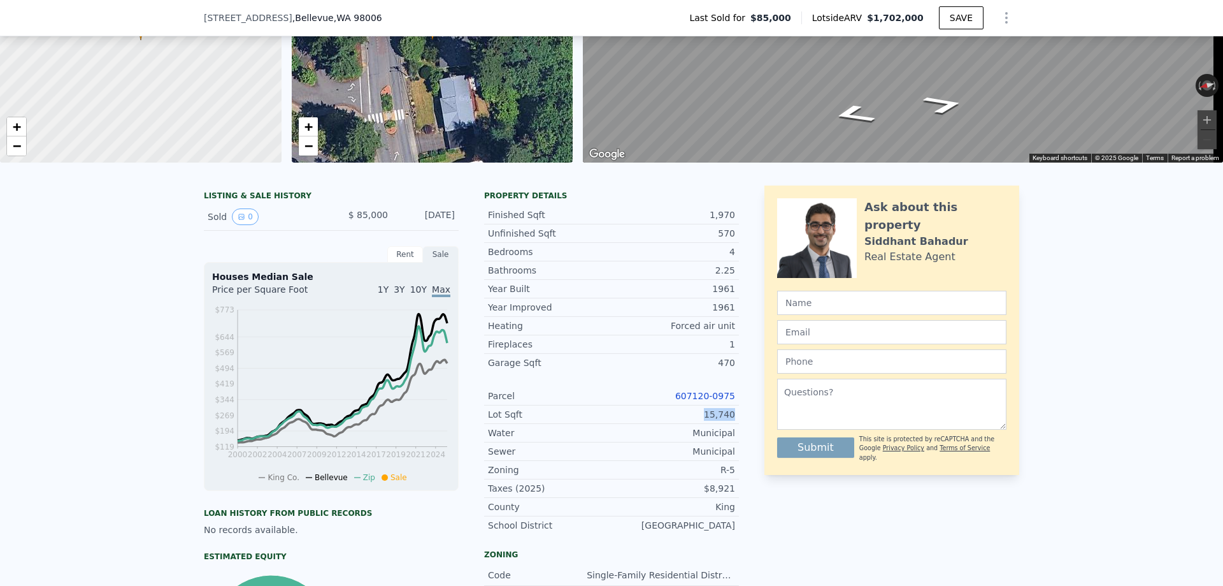
drag, startPoint x: 695, startPoint y: 419, endPoint x: 735, endPoint y: 423, distance: 40.3
click at [735, 423] on div "LISTING & SALE HISTORY Sold 0 $ 85,000 [DATE] Rent Sale Rent over time Price pe…" at bounding box center [612, 448] width 816 height 526
